Goal: Task Accomplishment & Management: Manage account settings

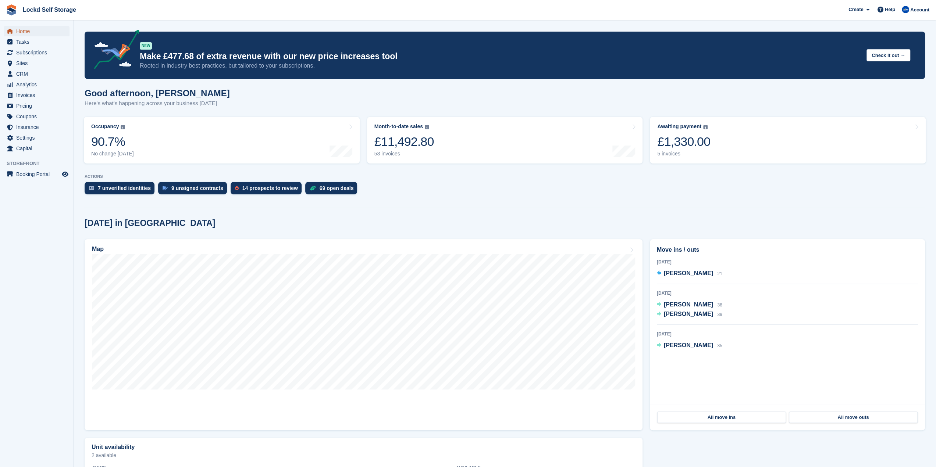
click at [44, 31] on span "Home" at bounding box center [38, 31] width 44 height 10
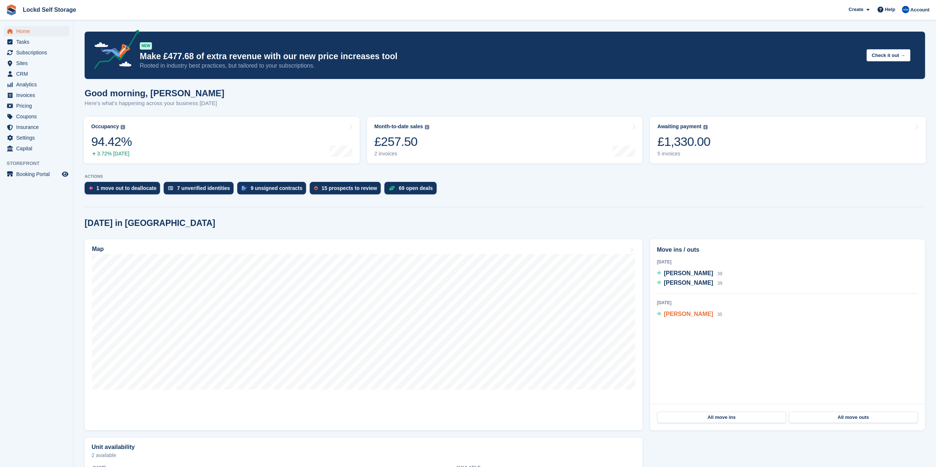
click at [688, 317] on span "[PERSON_NAME]" at bounding box center [688, 314] width 49 height 6
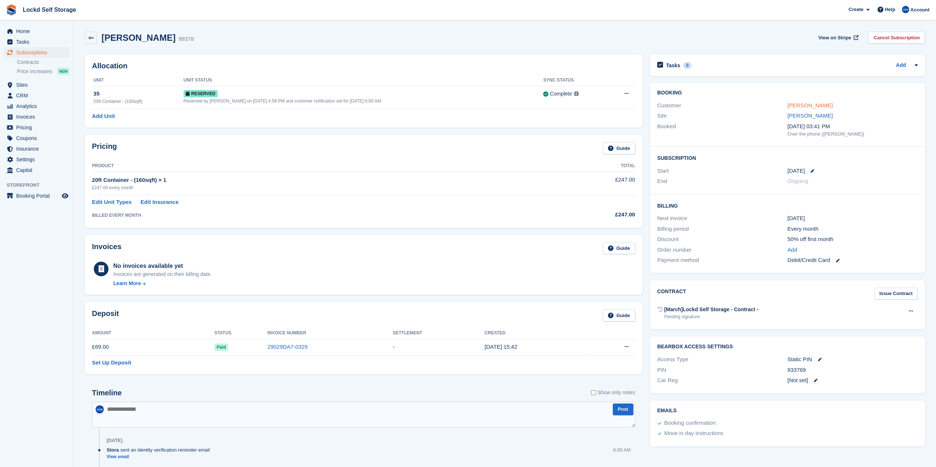
click at [806, 107] on link "[PERSON_NAME]" at bounding box center [809, 105] width 45 height 6
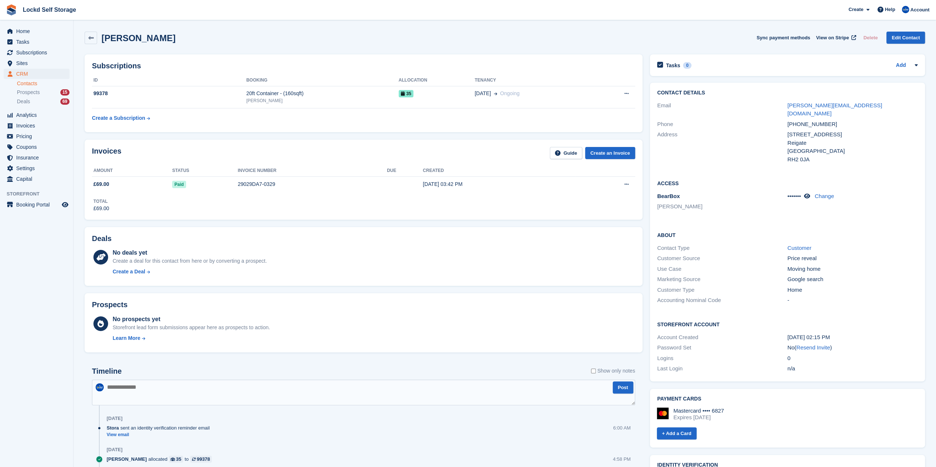
click at [816, 345] on link "Resend Invite" at bounding box center [813, 348] width 34 height 6
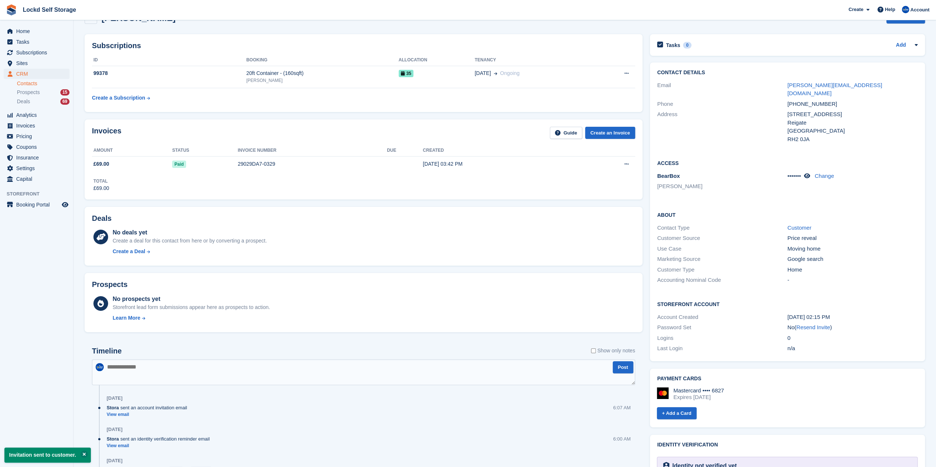
scroll to position [37, 0]
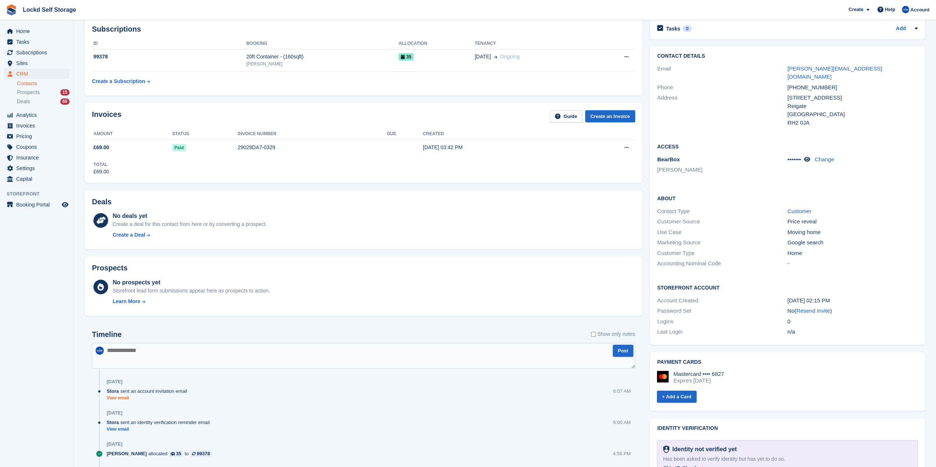
click at [120, 400] on link "View email" at bounding box center [149, 398] width 84 height 6
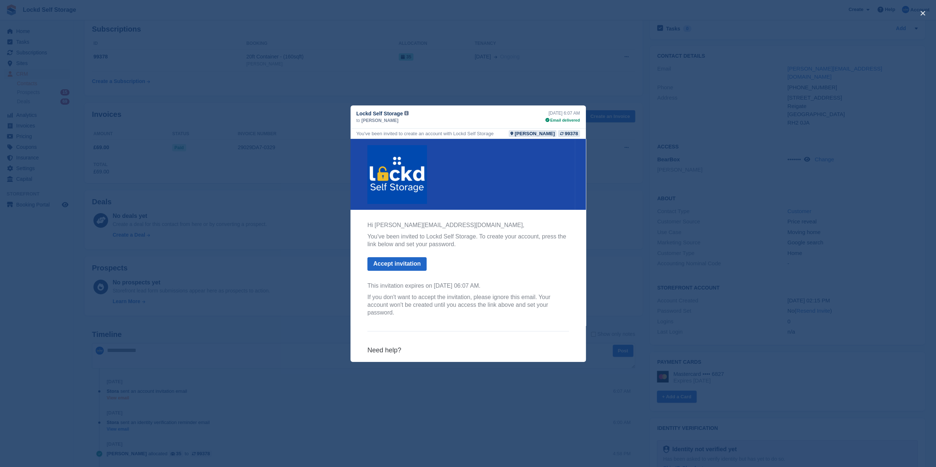
scroll to position [0, 0]
click at [559, 67] on div "close" at bounding box center [468, 233] width 936 height 467
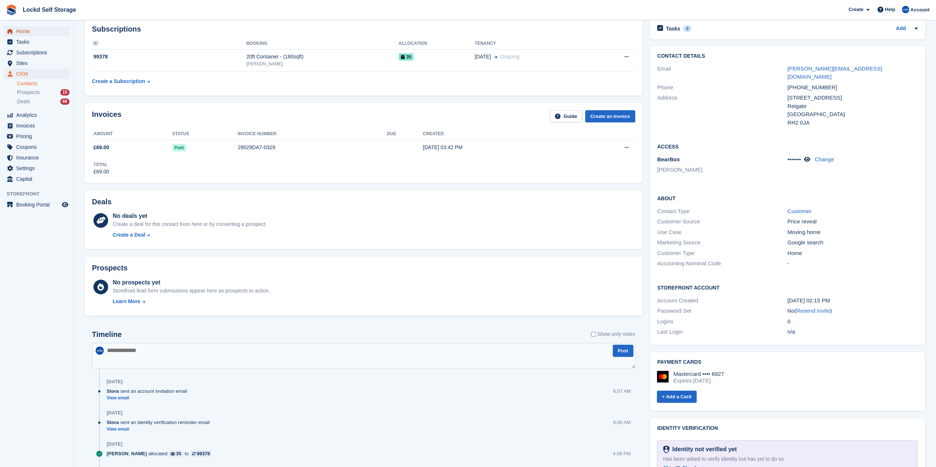
click at [25, 31] on span "Home" at bounding box center [38, 31] width 44 height 10
